Goal: Task Accomplishment & Management: Use online tool/utility

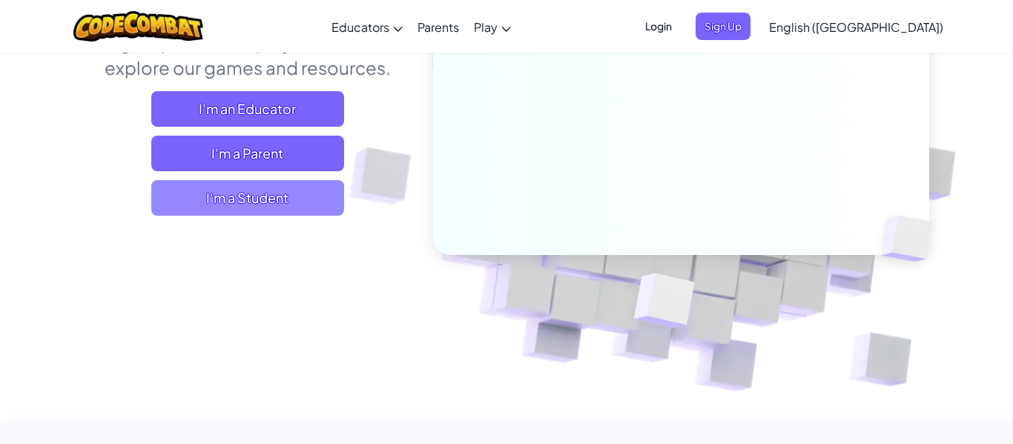
scroll to position [228, 0]
click at [211, 208] on span "I'm a Student" at bounding box center [247, 197] width 193 height 36
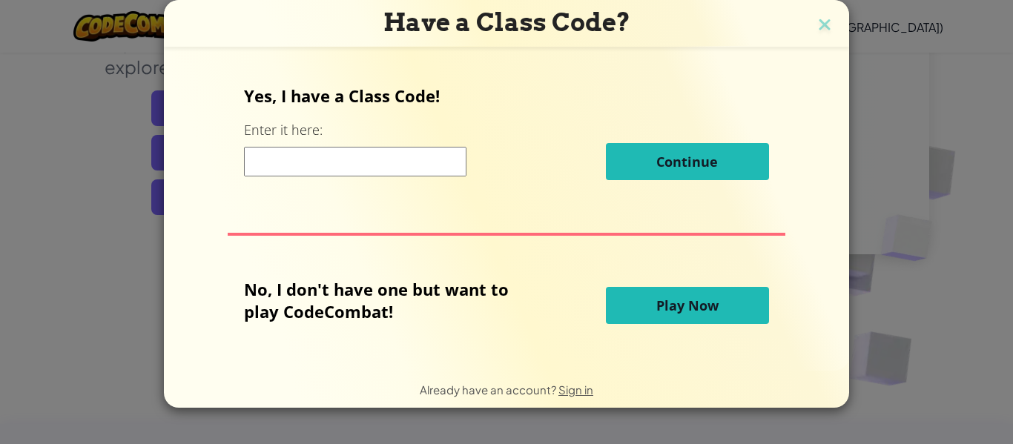
click at [655, 320] on button "Play Now" at bounding box center [687, 305] width 163 height 37
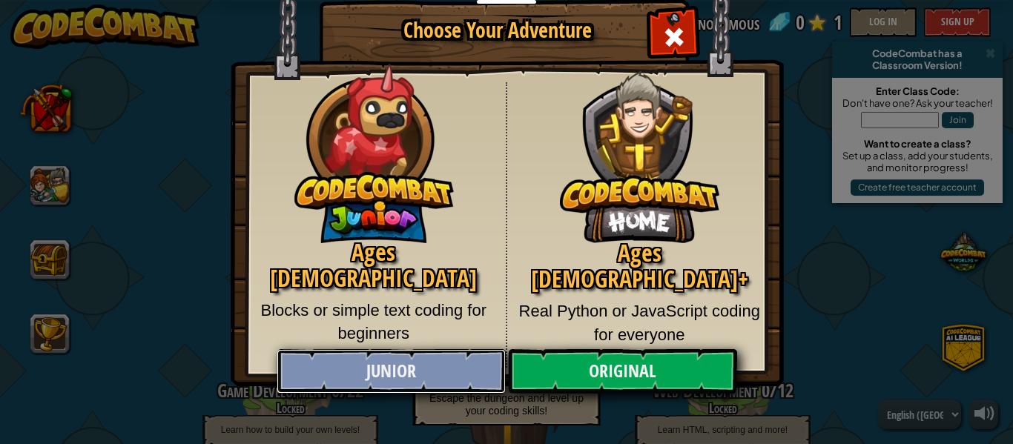
click at [390, 369] on link "Junior" at bounding box center [391, 371] width 228 height 44
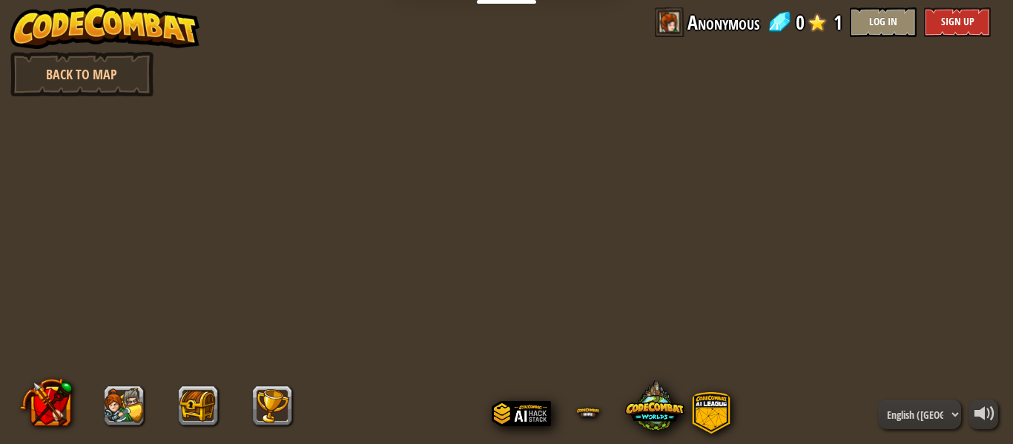
click at [277, 151] on div at bounding box center [506, 222] width 640 height 444
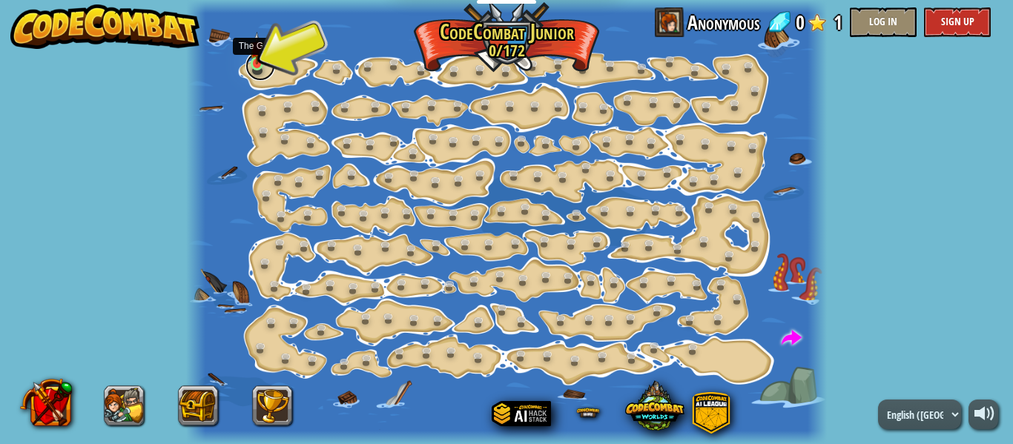
click at [268, 56] on link at bounding box center [260, 66] width 30 height 30
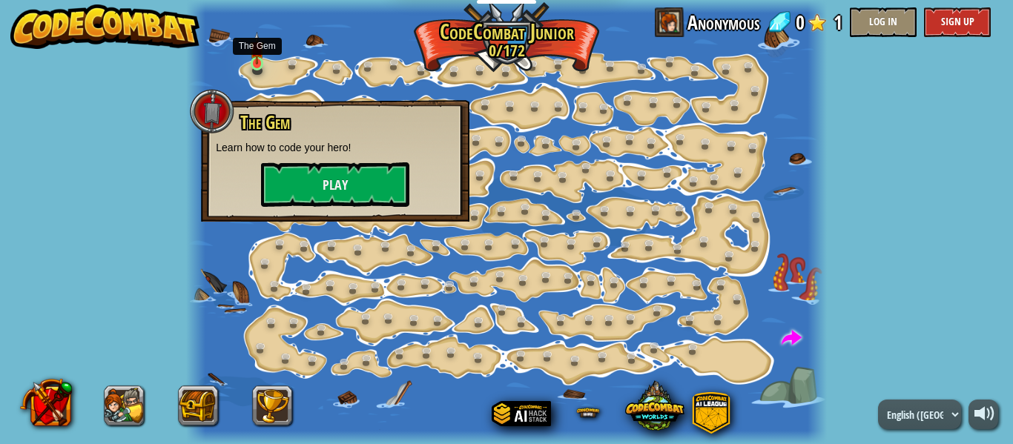
click at [260, 62] on img at bounding box center [257, 48] width 14 height 33
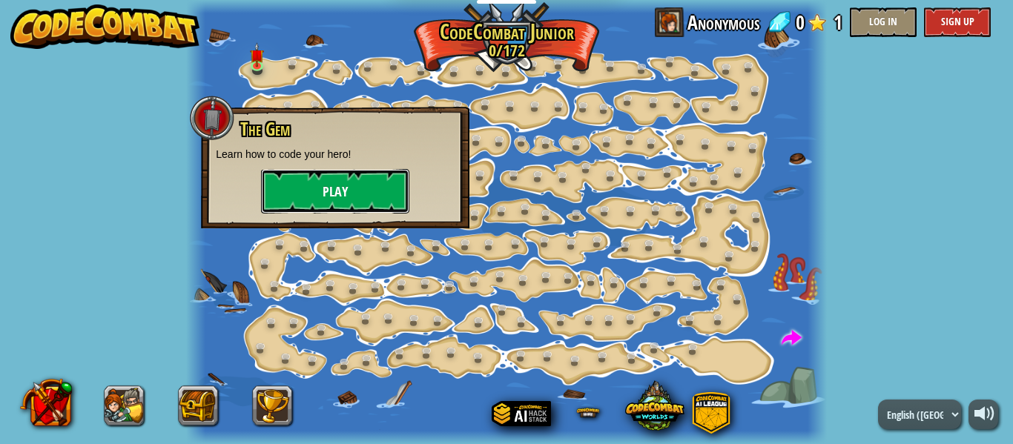
click at [363, 179] on button "Play" at bounding box center [335, 191] width 148 height 44
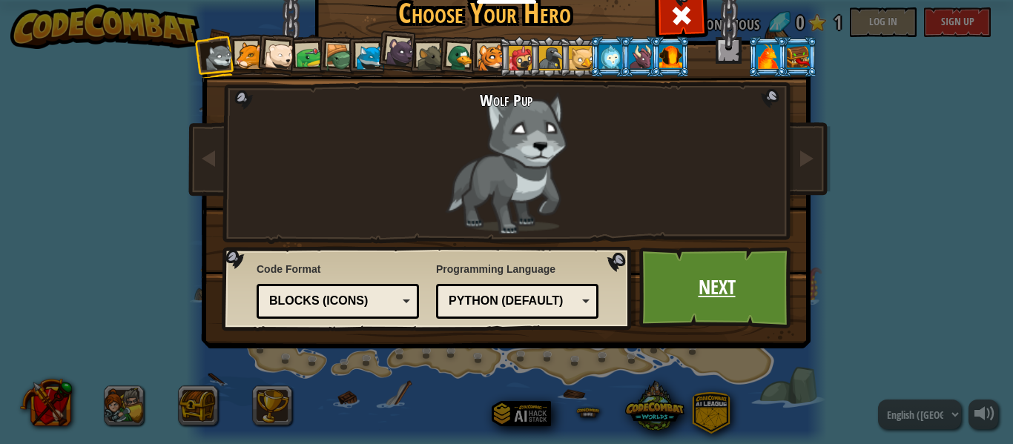
click at [697, 297] on link "Next" at bounding box center [716, 288] width 155 height 82
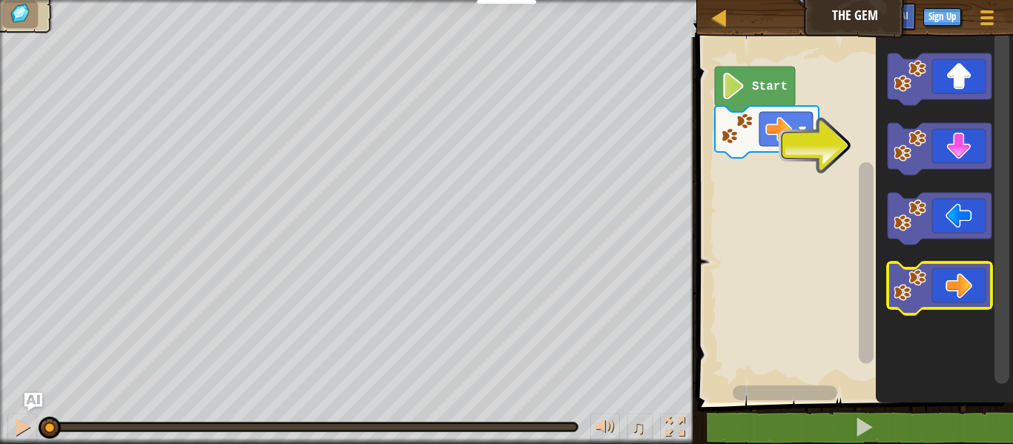
click at [925, 280] on image "Blockly Workspace" at bounding box center [909, 285] width 33 height 33
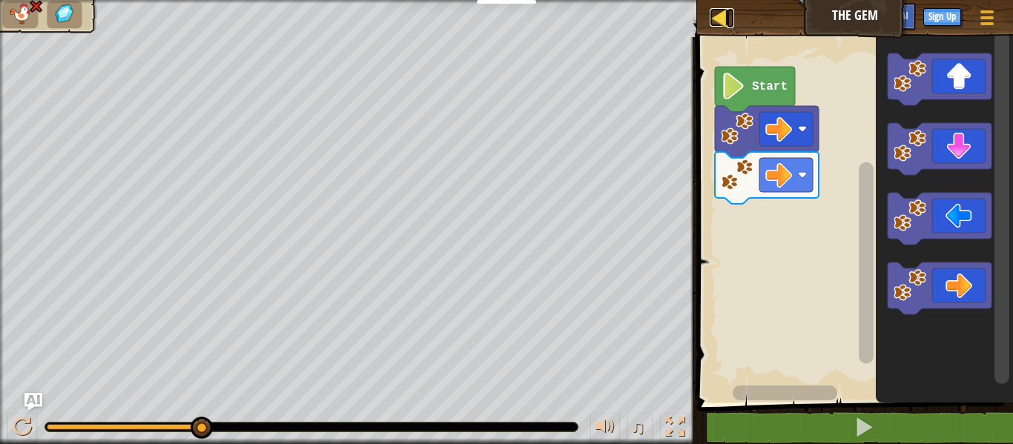
click at [724, 21] on div at bounding box center [719, 17] width 19 height 19
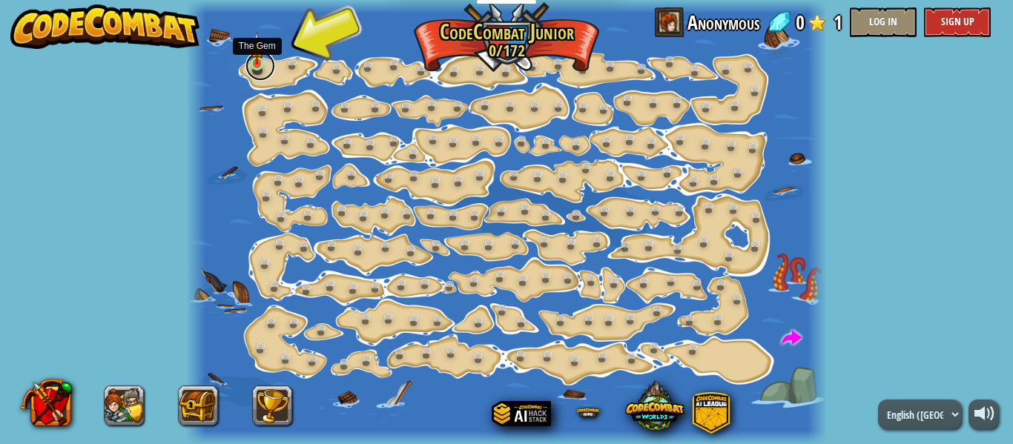
click at [262, 67] on link at bounding box center [260, 66] width 30 height 30
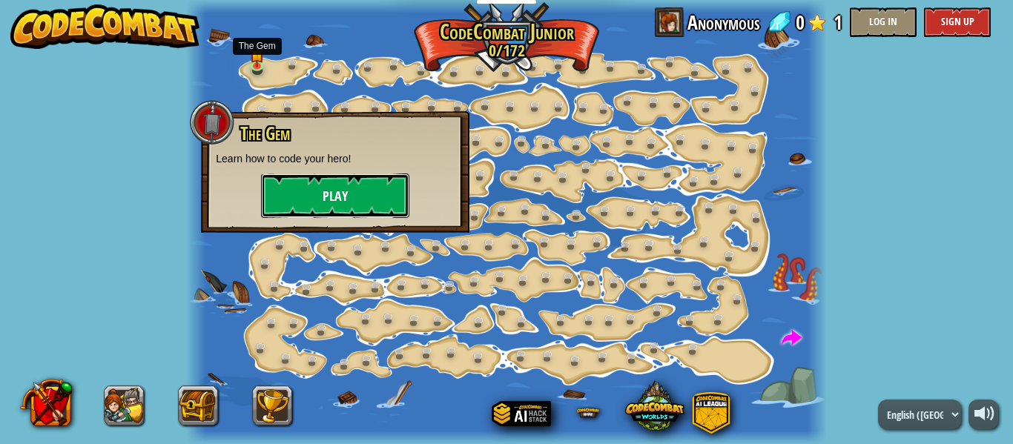
click at [365, 202] on button "Play" at bounding box center [335, 195] width 148 height 44
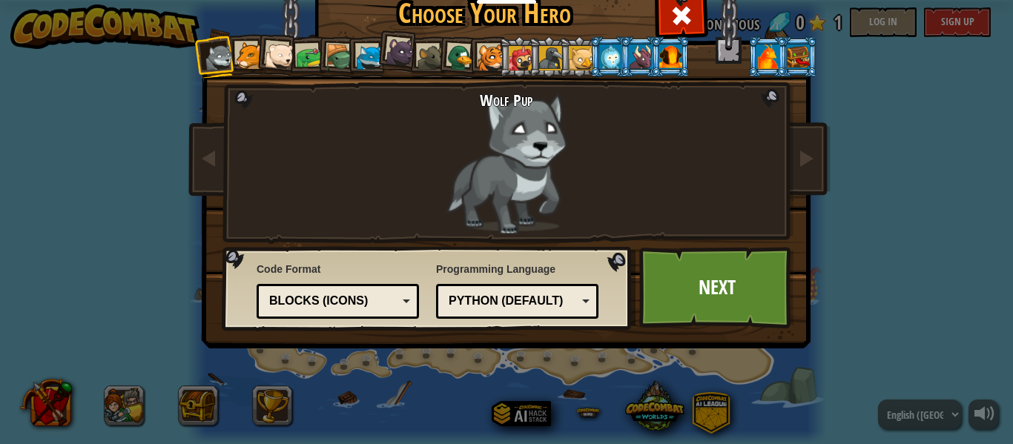
click at [609, 58] on div at bounding box center [610, 56] width 23 height 24
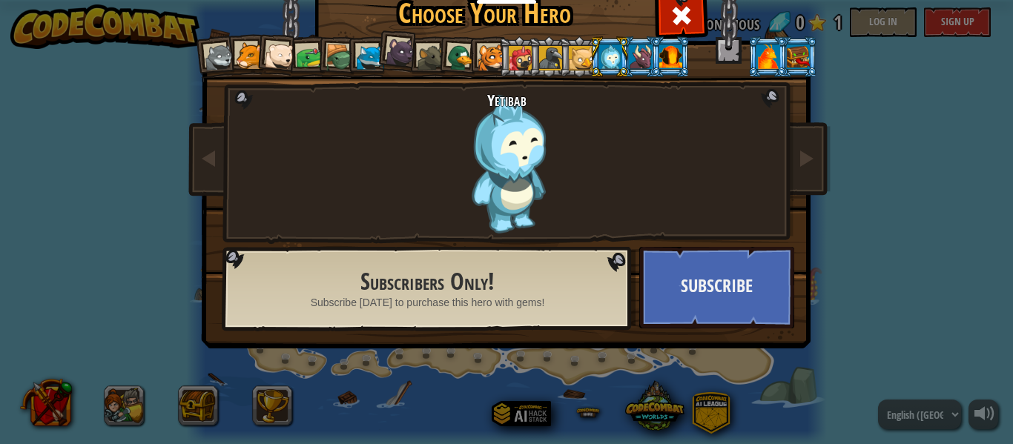
click at [578, 55] on div at bounding box center [581, 58] width 24 height 24
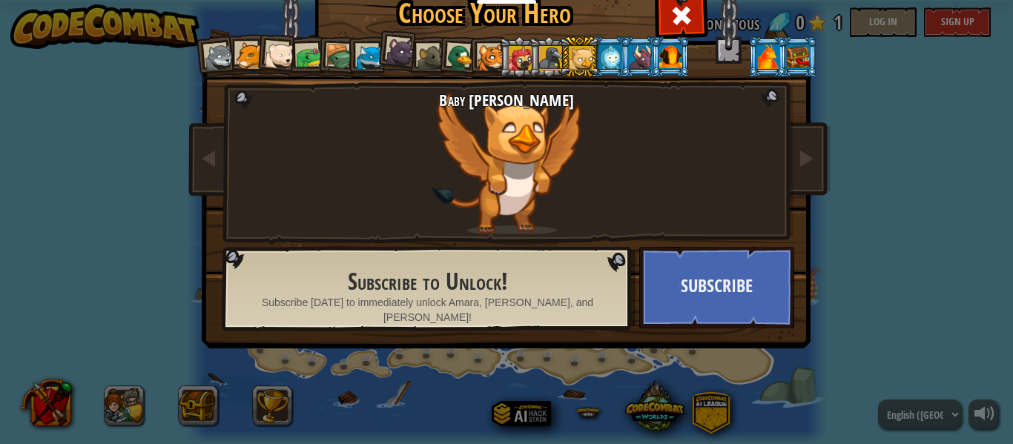
click at [555, 61] on div at bounding box center [551, 58] width 24 height 24
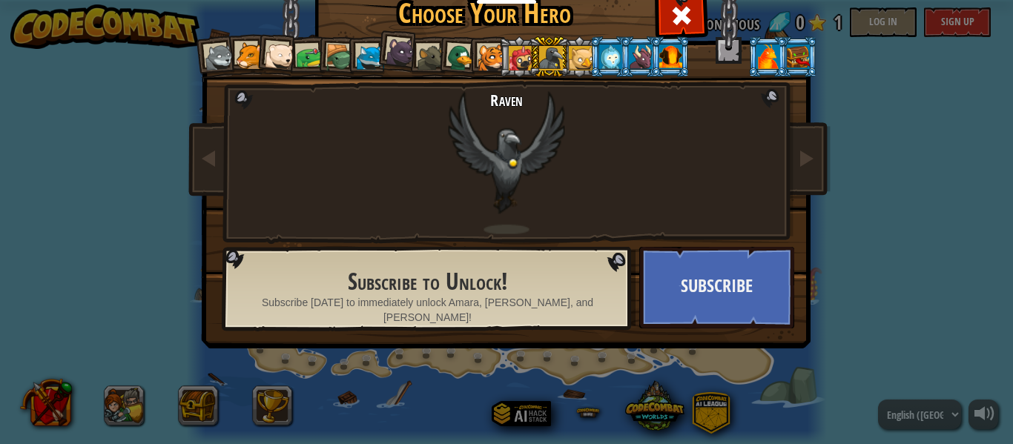
click at [536, 59] on li at bounding box center [549, 56] width 40 height 41
click at [527, 59] on div at bounding box center [521, 58] width 24 height 24
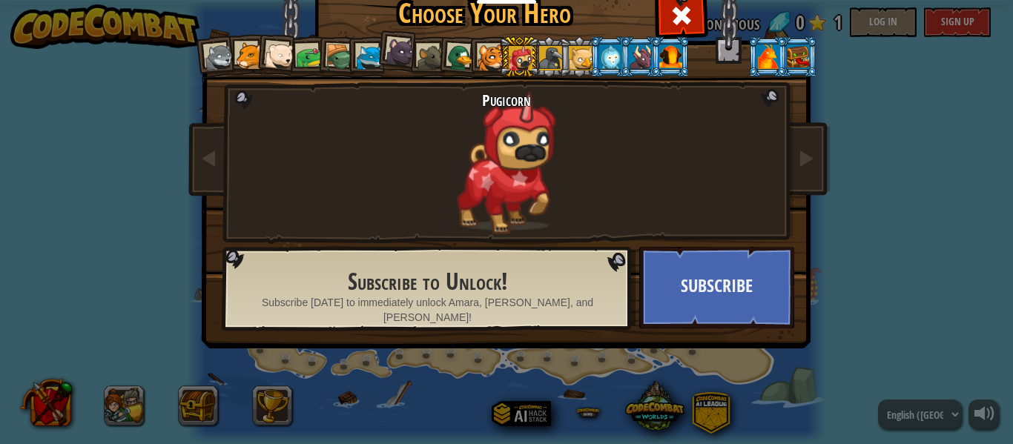
click at [499, 53] on li at bounding box center [519, 56] width 40 height 41
click at [486, 51] on div at bounding box center [490, 57] width 27 height 27
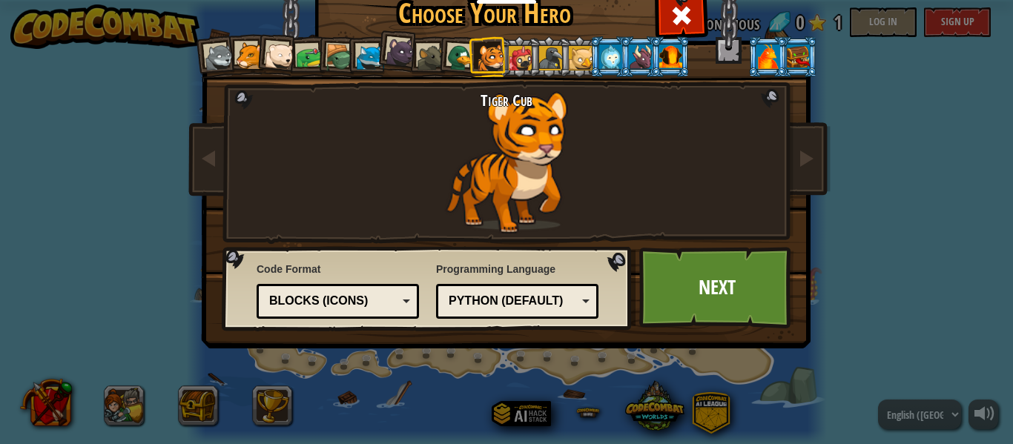
click at [461, 51] on div at bounding box center [460, 58] width 29 height 29
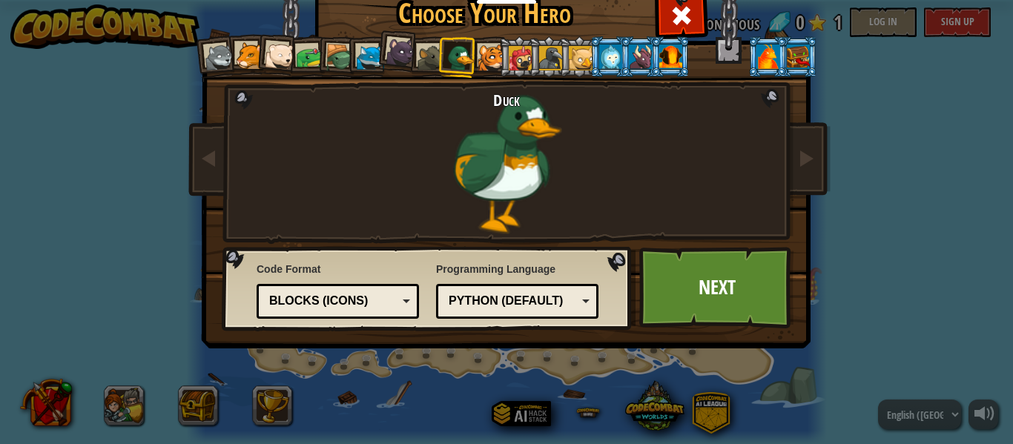
click at [371, 49] on div at bounding box center [370, 57] width 27 height 27
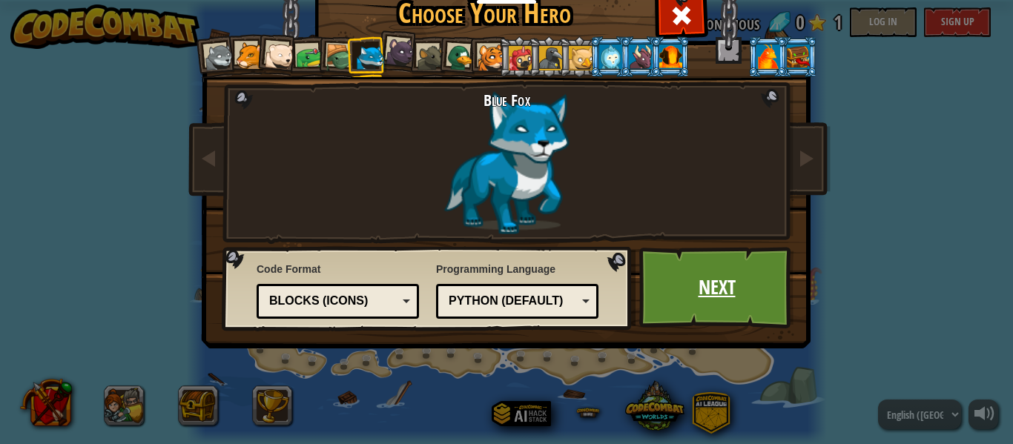
click at [712, 282] on link "Next" at bounding box center [716, 288] width 155 height 82
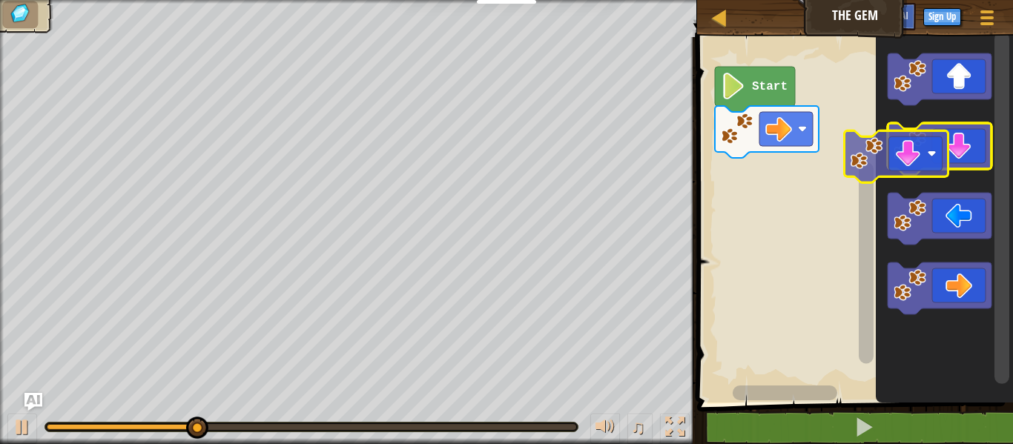
click at [901, 174] on g "Blockly Workspace" at bounding box center [939, 183] width 104 height 261
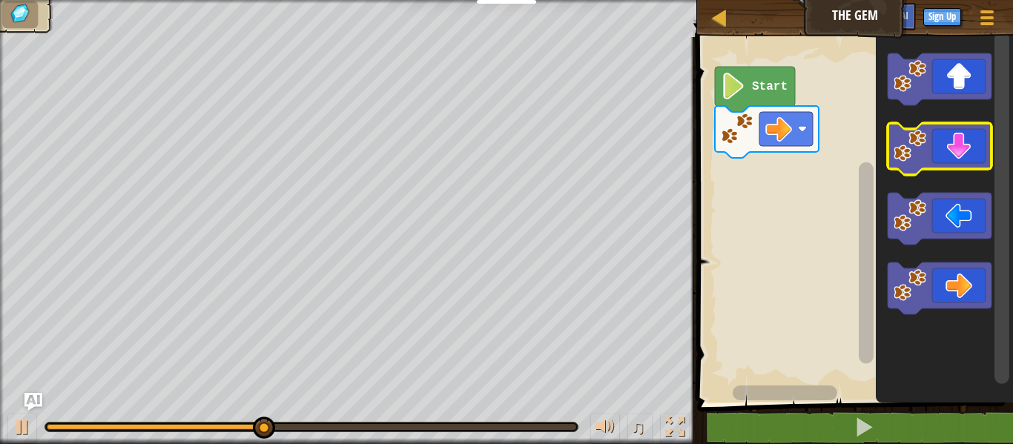
click at [939, 157] on icon "Blockly Workspace" at bounding box center [939, 149] width 104 height 52
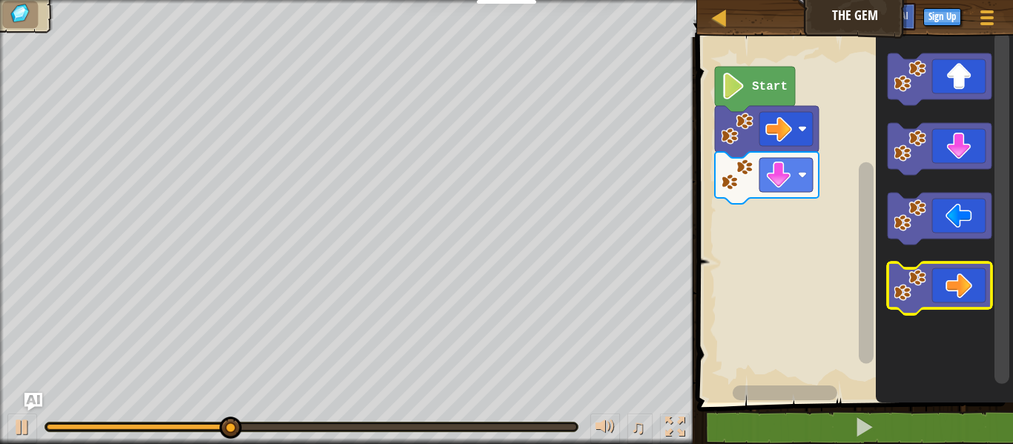
click at [959, 291] on icon "Blockly Workspace" at bounding box center [939, 288] width 104 height 52
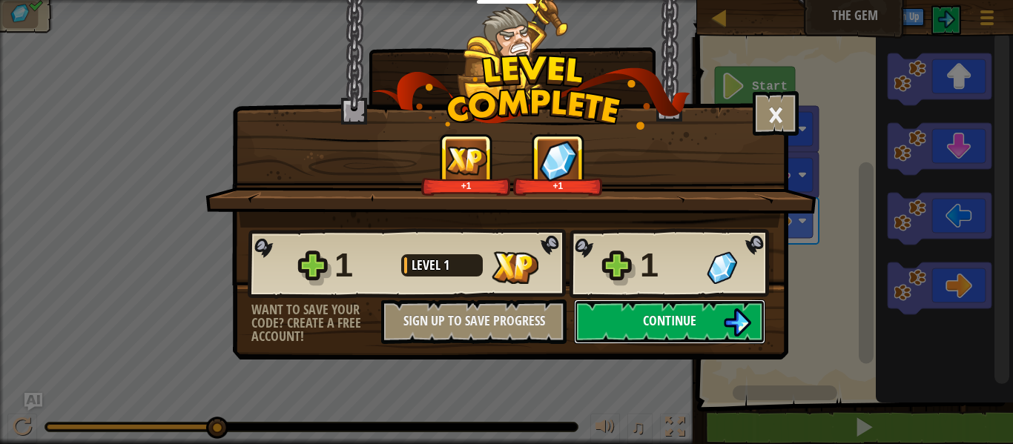
click at [699, 320] on button "Continue" at bounding box center [669, 322] width 191 height 44
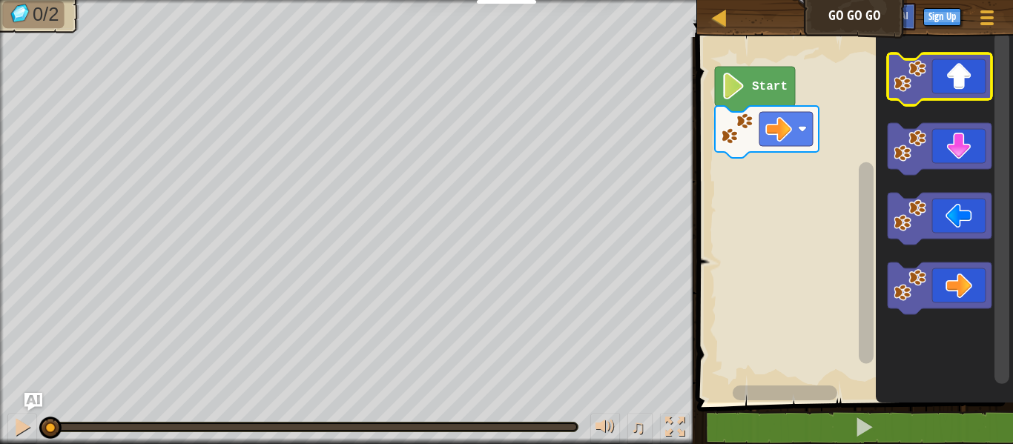
click at [945, 83] on icon "Blockly Workspace" at bounding box center [939, 79] width 104 height 52
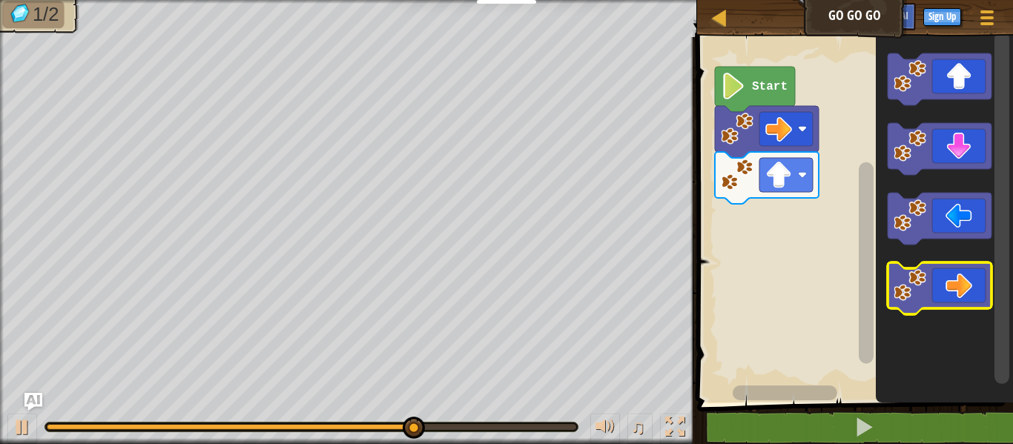
click at [945, 302] on icon "Blockly Workspace" at bounding box center [939, 288] width 104 height 52
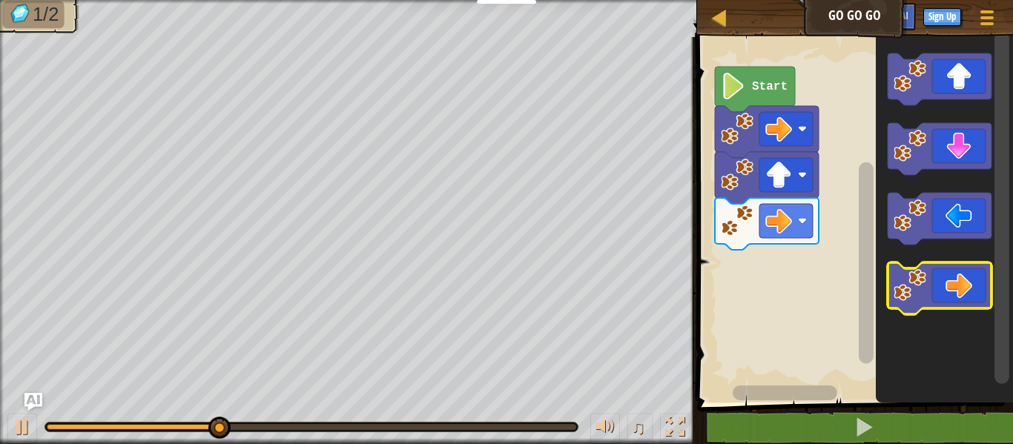
click at [945, 302] on icon "Blockly Workspace" at bounding box center [939, 288] width 104 height 52
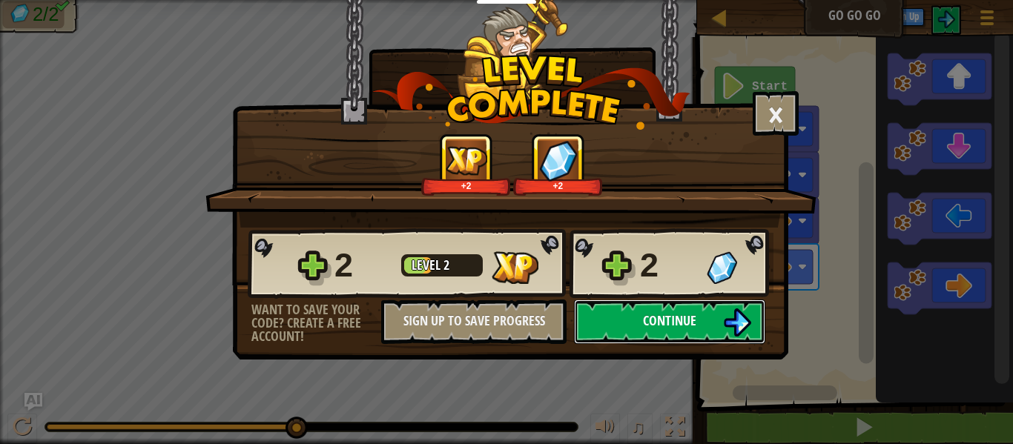
click at [620, 320] on button "Continue" at bounding box center [669, 322] width 191 height 44
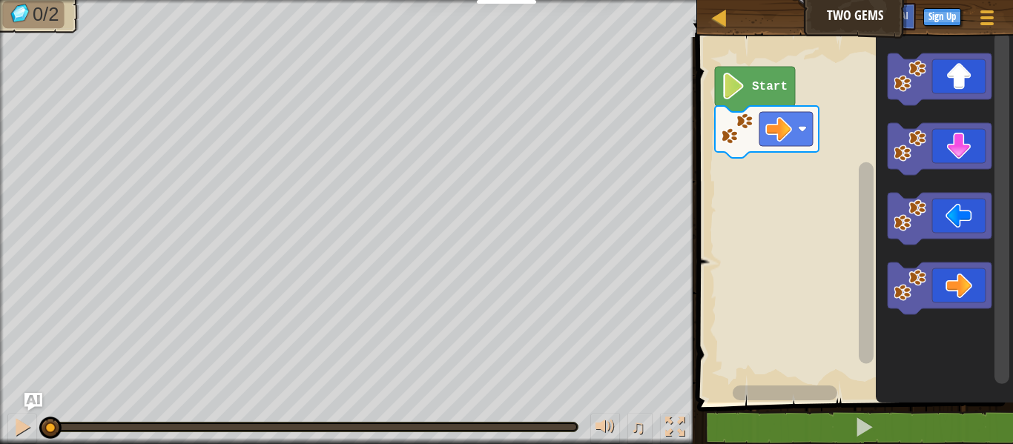
click at [736, 235] on rect "Blockly Workspace" at bounding box center [852, 216] width 320 height 373
click at [961, 291] on icon "Blockly Workspace" at bounding box center [939, 288] width 104 height 52
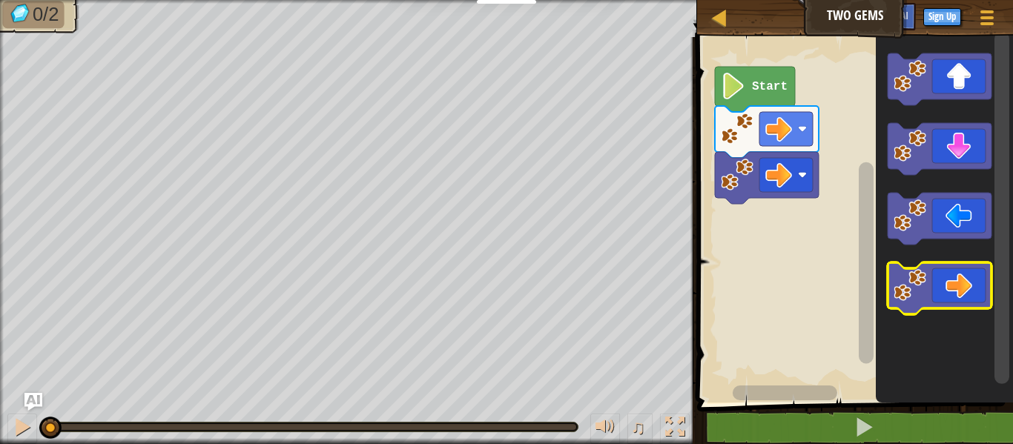
click at [961, 291] on icon "Blockly Workspace" at bounding box center [939, 288] width 104 height 52
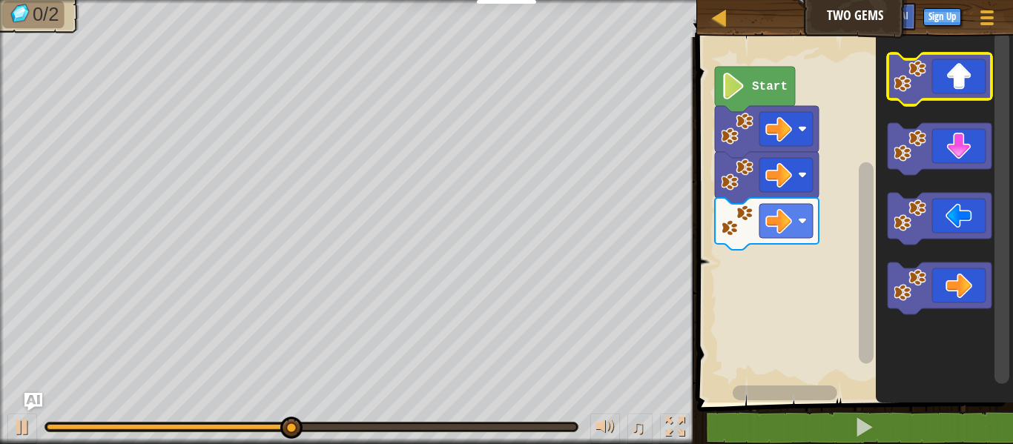
click at [962, 73] on icon "Blockly Workspace" at bounding box center [939, 79] width 104 height 52
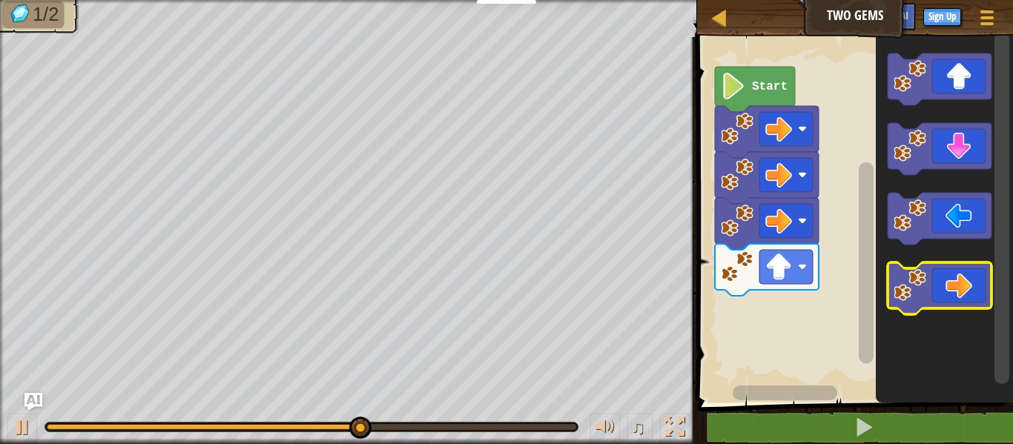
click at [936, 273] on icon "Blockly Workspace" at bounding box center [939, 288] width 104 height 52
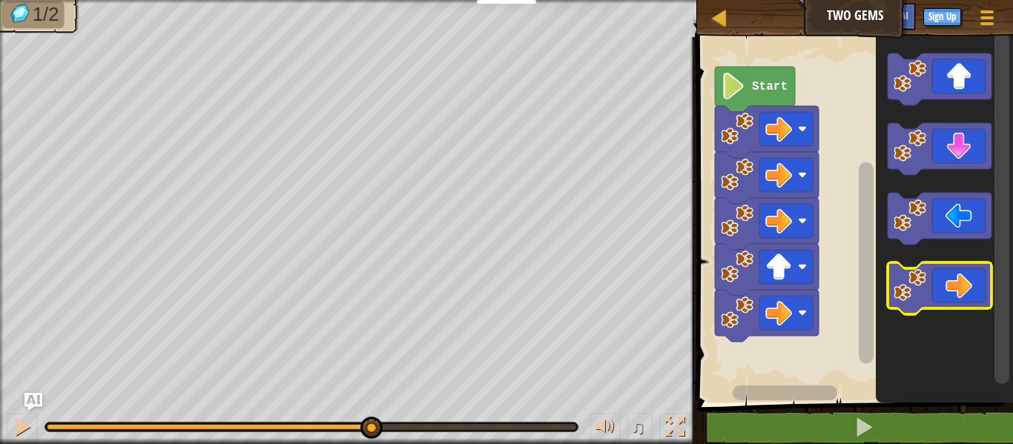
click at [936, 273] on icon "Blockly Workspace" at bounding box center [939, 288] width 104 height 52
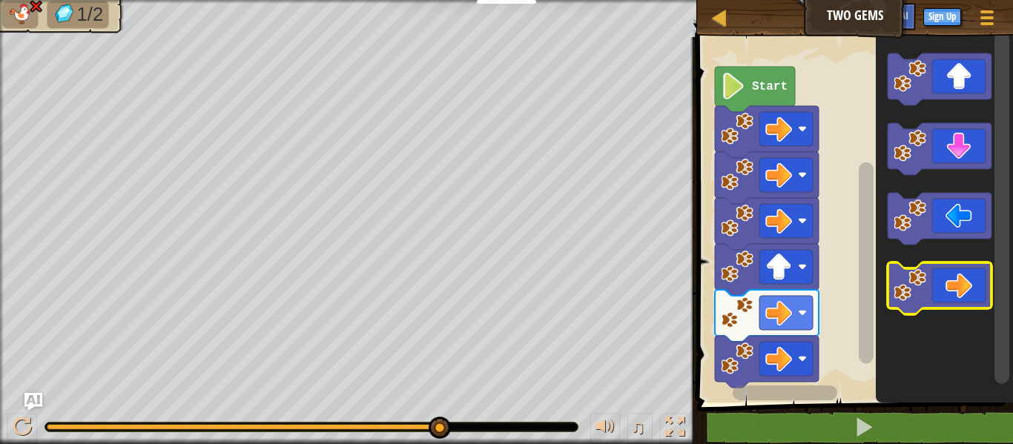
click at [913, 285] on image "Blockly Workspace" at bounding box center [909, 285] width 33 height 33
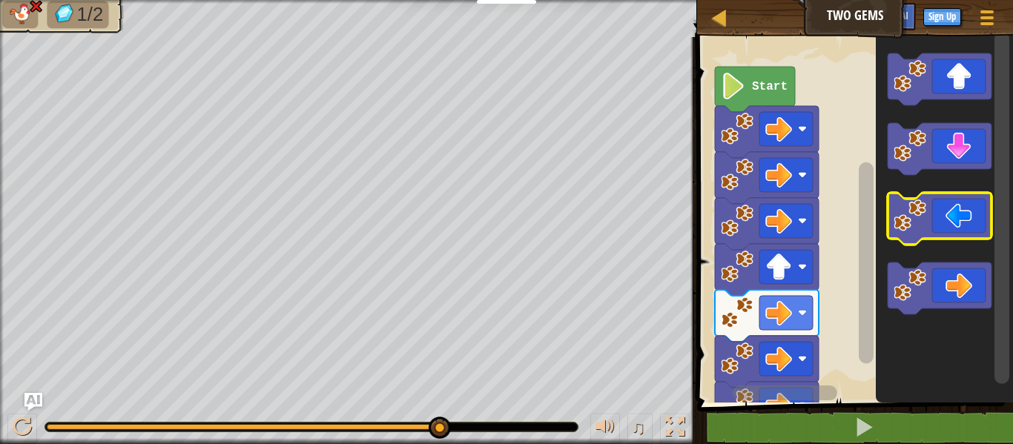
click at [938, 224] on icon "Blockly Workspace" at bounding box center [939, 219] width 104 height 52
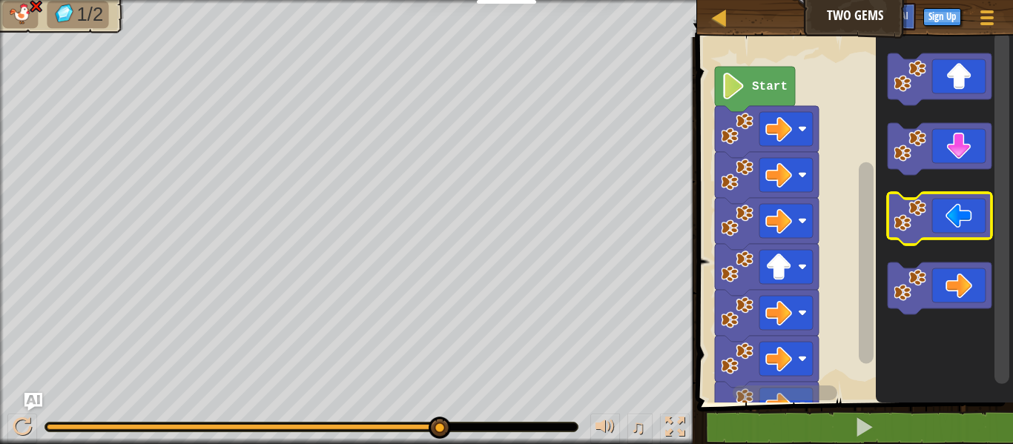
click at [938, 224] on icon "Blockly Workspace" at bounding box center [939, 219] width 104 height 52
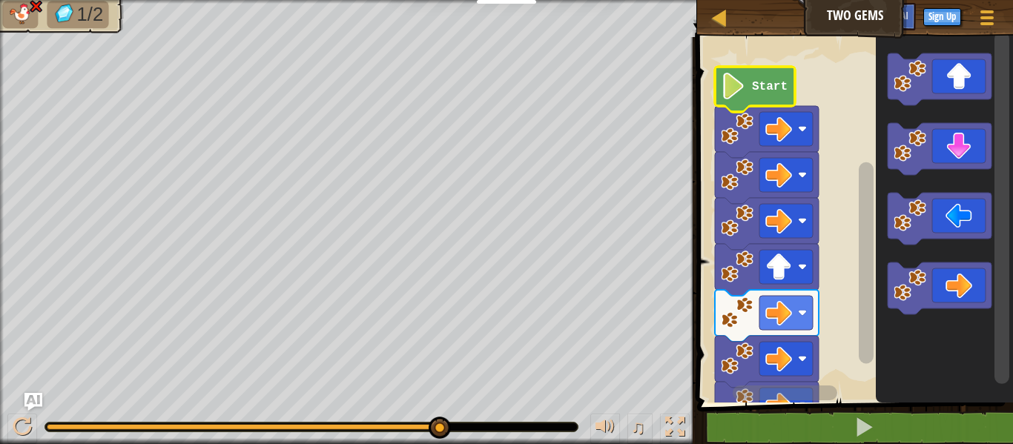
click at [767, 102] on icon "Blockly Workspace" at bounding box center [755, 89] width 80 height 45
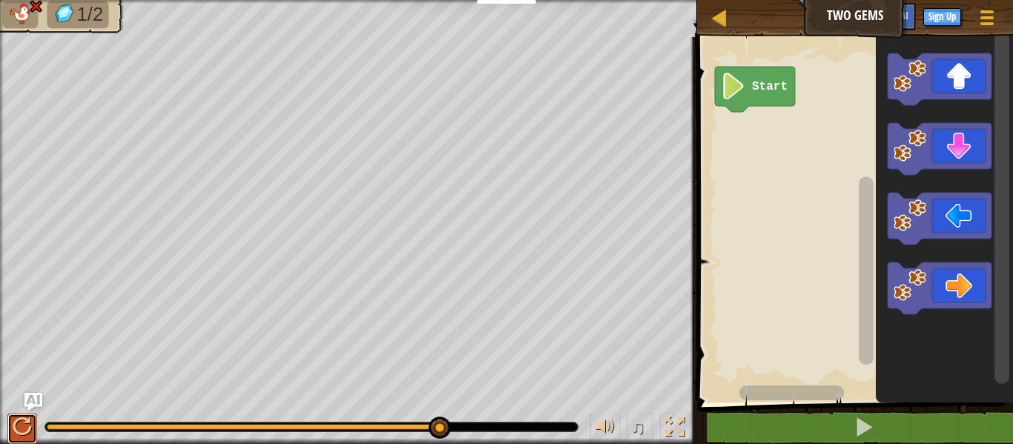
click at [26, 431] on div at bounding box center [22, 426] width 19 height 19
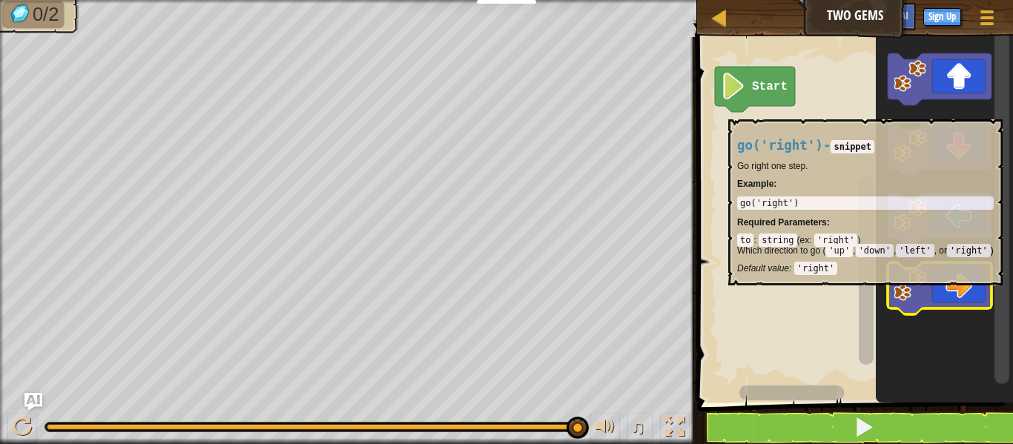
click at [939, 297] on icon "Blockly Workspace" at bounding box center [939, 288] width 104 height 52
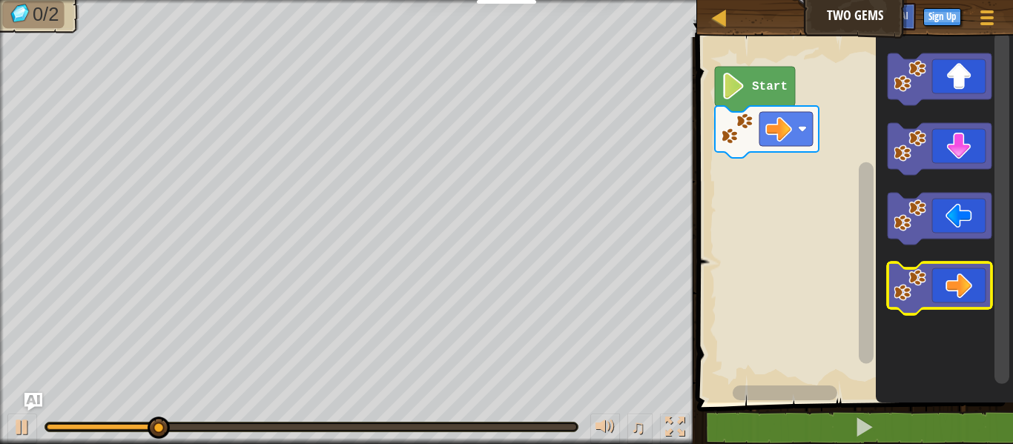
click at [951, 313] on rect "Blockly Workspace" at bounding box center [939, 288] width 104 height 52
click at [945, 285] on icon "Blockly Workspace" at bounding box center [939, 288] width 104 height 52
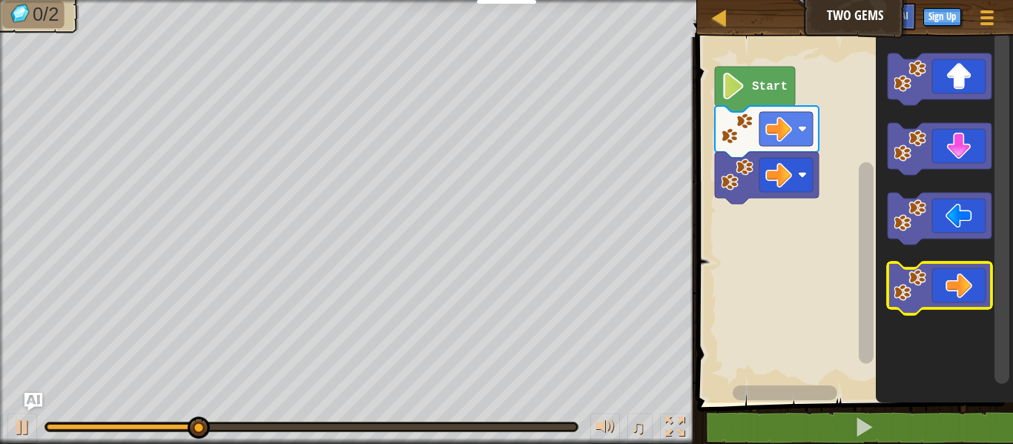
click at [951, 274] on icon "Blockly Workspace" at bounding box center [939, 288] width 104 height 52
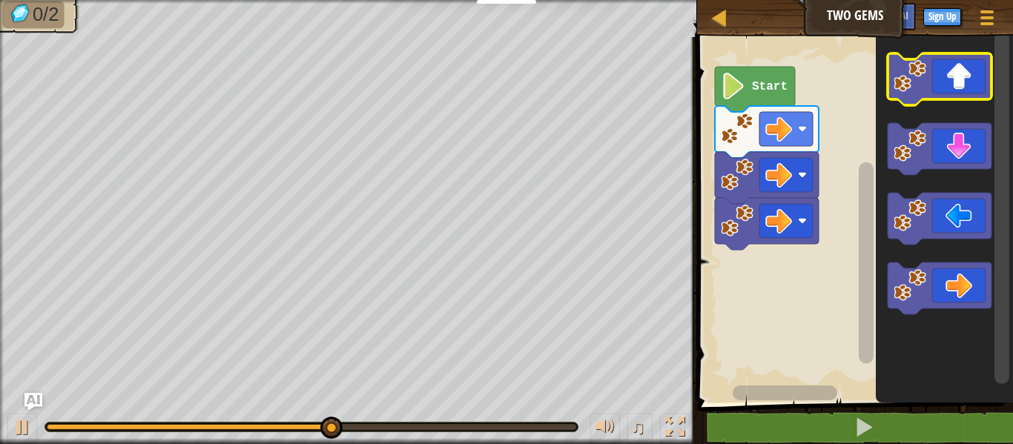
click at [968, 79] on icon "Blockly Workspace" at bounding box center [939, 79] width 104 height 52
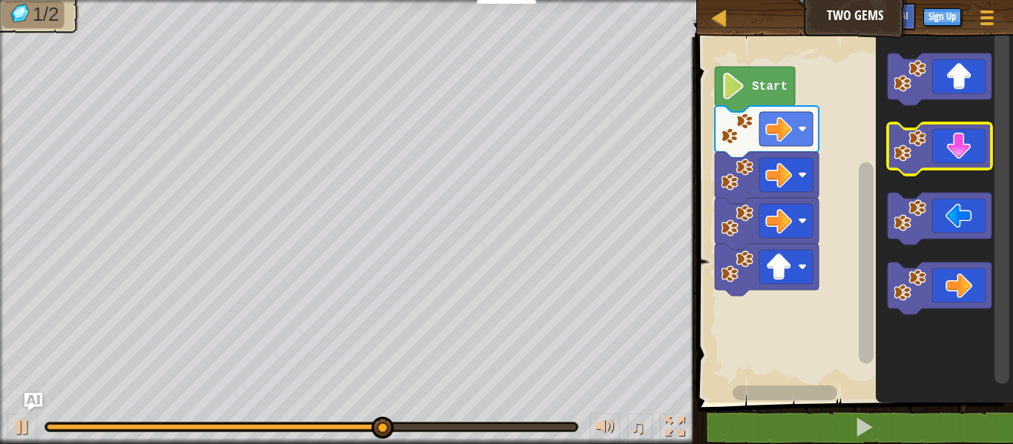
click at [962, 151] on icon "Blockly Workspace" at bounding box center [939, 149] width 104 height 52
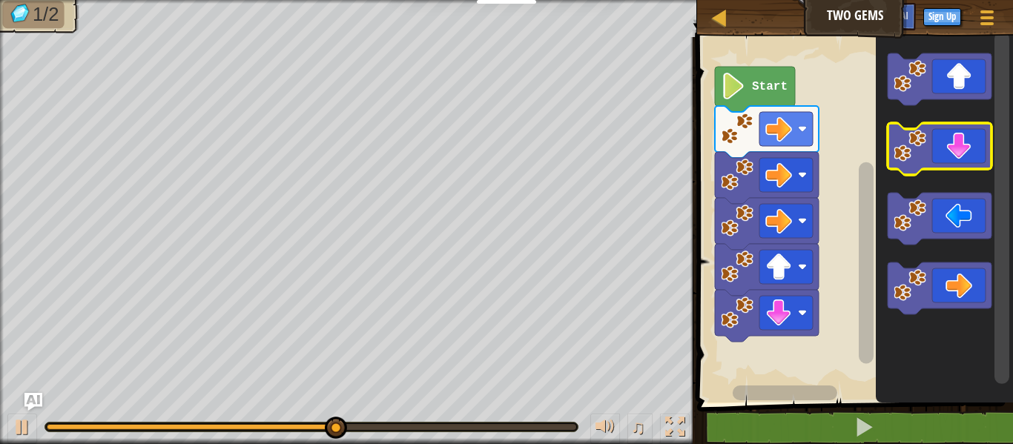
click at [963, 159] on icon "Blockly Workspace" at bounding box center [939, 149] width 104 height 52
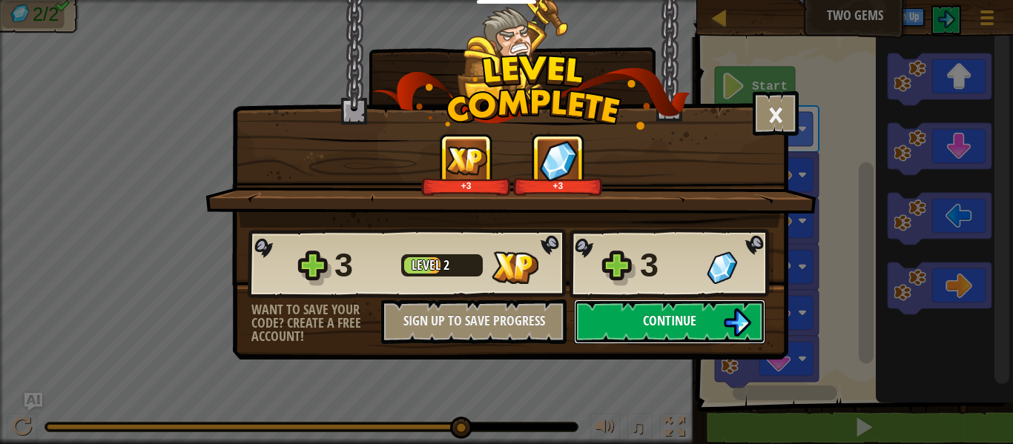
click at [743, 328] on img at bounding box center [737, 322] width 28 height 28
